Goal: Communication & Community: Answer question/provide support

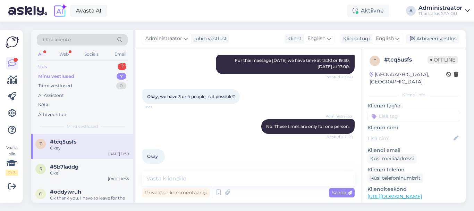
click at [100, 64] on div "Uus 1" at bounding box center [82, 67] width 91 height 10
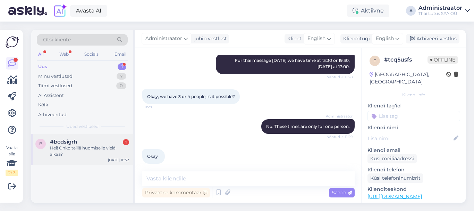
click at [103, 148] on div "Hei! Onko teillä huomiselle vielä aikaa?" at bounding box center [89, 151] width 79 height 13
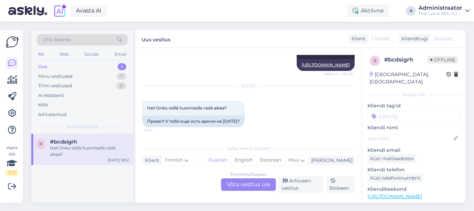
click at [250, 184] on div "Finnish to Russian Võta vestlus üle" at bounding box center [248, 184] width 55 height 13
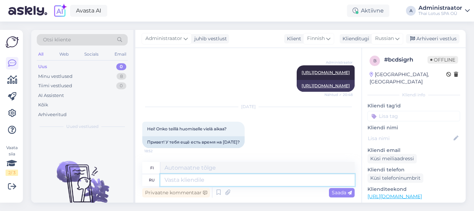
click at [242, 181] on textarea at bounding box center [257, 180] width 194 height 12
click at [204, 178] on textarea at bounding box center [257, 180] width 194 height 12
type textarea "Добрый д"
type textarea "Ystävällinen"
type textarea "Добрый день! К"
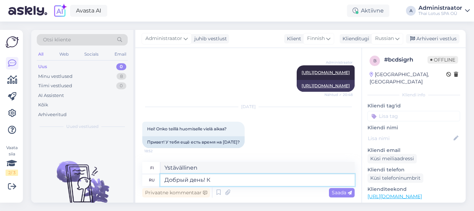
type textarea "Hyvää iltapäivää"
type textarea "Добрый день! Какой ма"
type textarea "Hyvää iltapäivää! Mitä"
type textarea "Добрый день! Какой массаж Вы"
type textarea "Hyvää iltapäivää! Mikä hieronta!"
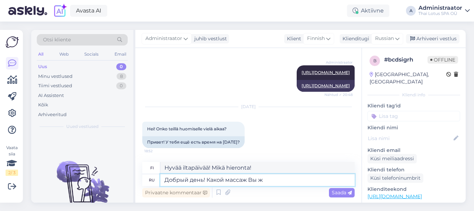
type textarea "Добрый день! Какой массаж Вы же"
type textarea "Hyvää iltapäivää! Millaista hierontaa sinä saat?"
type textarea "Добрый день! Какой массаж Вы желаете з"
type textarea "Hyvää iltapäivää! Millaista hierontaa haluaisit?"
type textarea "Добрый день! Какой массаж Вы желаете забронировать и н"
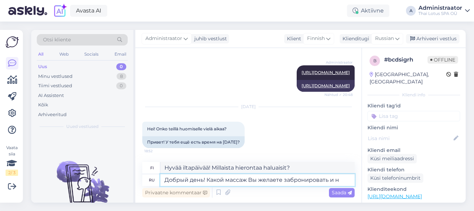
type textarea "Hyvää iltapäivää! Minkä hieronnan haluat varata?"
type textarea "Добрый день! Какой массаж Вы желаете забронировать и на"
type textarea "Hyvää iltapäivää! Minkä hieronnan haluaisit varata?"
type textarea "Добрый день! Какой массаж Вы желаете забронировать и на с"
type textarea "Hyvää iltapäivää! Minkä hieronnan haluat varata ja mihin aikaan"
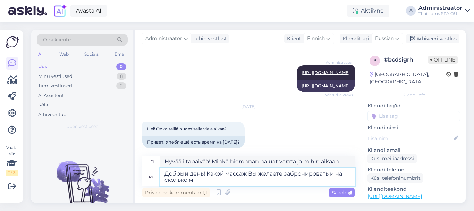
type textarea "Добрый день! Какой массаж Вы желаете забронировать и на сколько ми"
type textarea "Hyvää iltapäivää! Minkä hieronnan haluat varata ja kuinka pitkäksi aikaa?"
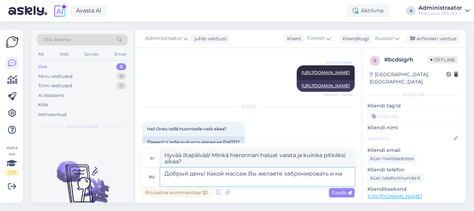
type textarea "Добрый день! Какой массаж Вы желаете забронировать и н"
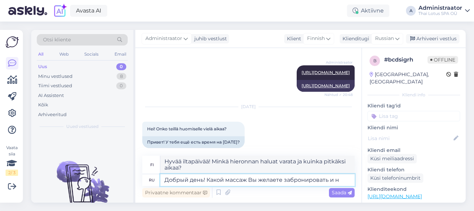
type textarea "Hyvää iltapäivää! Minkä hieronnan haluat varata ja mihin aikaan"
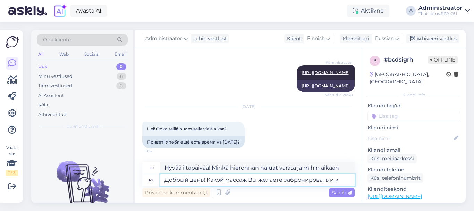
type textarea "Добрый день! Какой массаж Вы желаете забронировать и ка"
type textarea "Hyvää iltapäivää! Minkä hieronnan haluaisit varata?"
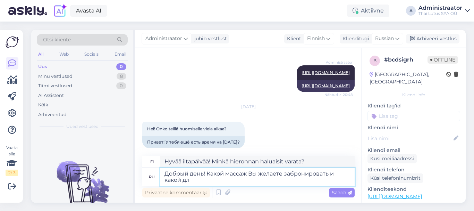
type textarea "Добрый день! Какой массаж Вы желаете забронировать и какой дли"
type textarea "Hyvää iltapäivää! [PERSON_NAME] hieronnan haluaisit varata ja minkälaisen?"
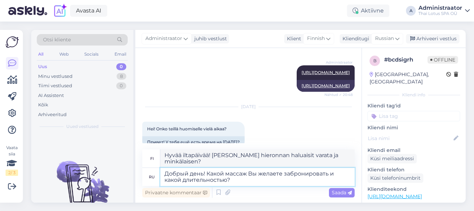
type textarea "Добрый день! Какой массаж Вы желаете забронировать и какой длительностью?"
type textarea "Hyvää iltapäivää! [PERSON_NAME] hieronnan haluat varata ja kuinka kauan se kest…"
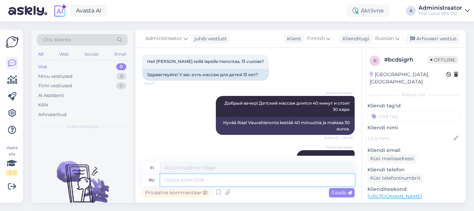
scroll to position [176, 0]
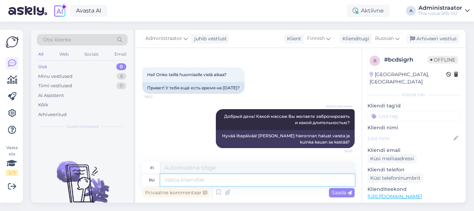
click at [200, 179] on textarea at bounding box center [257, 180] width 194 height 12
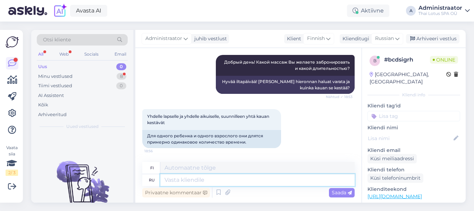
click at [210, 180] on textarea at bounding box center [257, 180] width 194 height 12
type textarea "Для дв"
type textarea "Sillä"
type textarea "Для двоих о"
type textarea "Kahdelle"
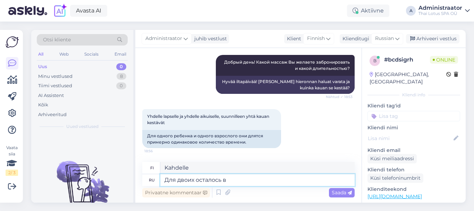
type textarea "Для двоих осталось вр"
type textarea "Kahdelle riittää jäljellä"
type textarea "Для двоих осталось время то"
type textarea "Kahdelle on vielä aikaa"
type textarea "Для двоих осталось время только в 1"
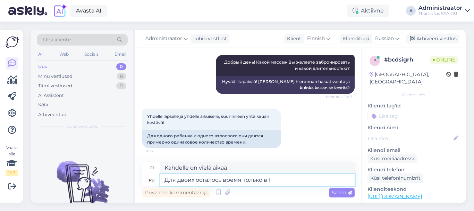
type textarea "Aikaa on jäljellä enää kahdelle"
type textarea "Для двоих осталось время только в 18:00."
type textarea "Kahdelle on aikaa jäljellä enää klo 18.00."
drag, startPoint x: 296, startPoint y: 180, endPoint x: 194, endPoint y: 183, distance: 101.1
click at [194, 183] on textarea "Для двоих осталось время только в 18:00." at bounding box center [257, 180] width 194 height 12
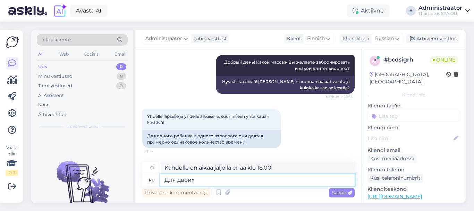
type textarea "Для двоих в"
type textarea "Kahdelle"
type textarea "Для двоих одновременно св"
type textarea "Kahdelle [PERSON_NAME] aikaan"
type textarea "Для двоих одновременно свободных вр"
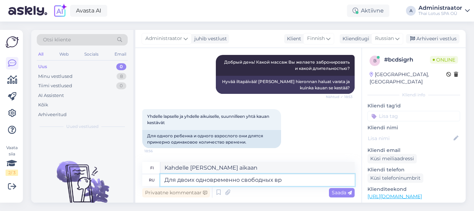
type textarea "Kahdelle vapaalle ihmiselle [PERSON_NAME] aikaan"
type textarea "Для двоих одновременно свободных времён не ос"
type textarea "Kahdelle hengelle samanaikaisesti, vapaa-aikaa"
type textarea "Для двоих одновременно свободных времён не ост"
type textarea "Kahdelle ihmiselle ei ole vapaa-aikaa [PERSON_NAME] aikaan"
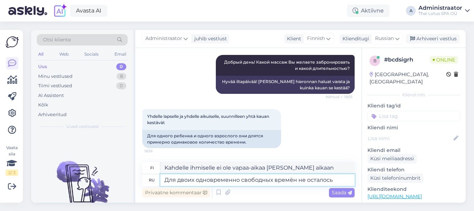
type textarea "Для двоих одновременно свободных времён не осталось."
type textarea "Kahdelle ihmiselle ei jää vapaa-aikaa [PERSON_NAME] aikaan."
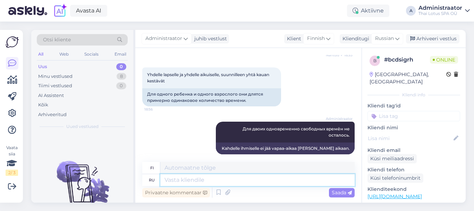
scroll to position [314, 0]
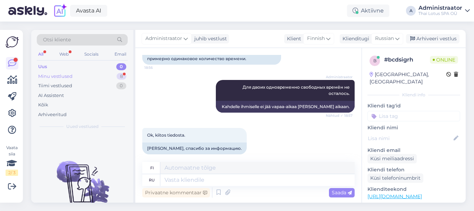
click at [74, 76] on div "Minu vestlused 8" at bounding box center [82, 77] width 91 height 10
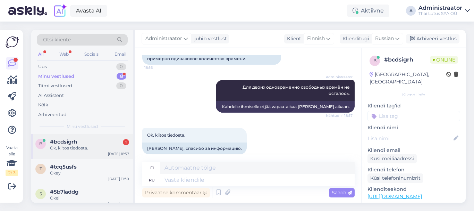
click at [79, 138] on div "b #bcdsigrh 1 Ok, kiitos tiedosta. [DATE] 18:57" at bounding box center [82, 146] width 102 height 25
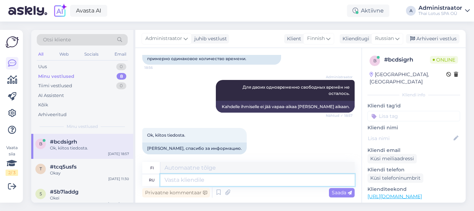
click at [176, 179] on textarea at bounding box center [257, 180] width 194 height 12
click at [185, 182] on textarea at bounding box center [257, 180] width 194 height 12
